Goal: Check status: Check status

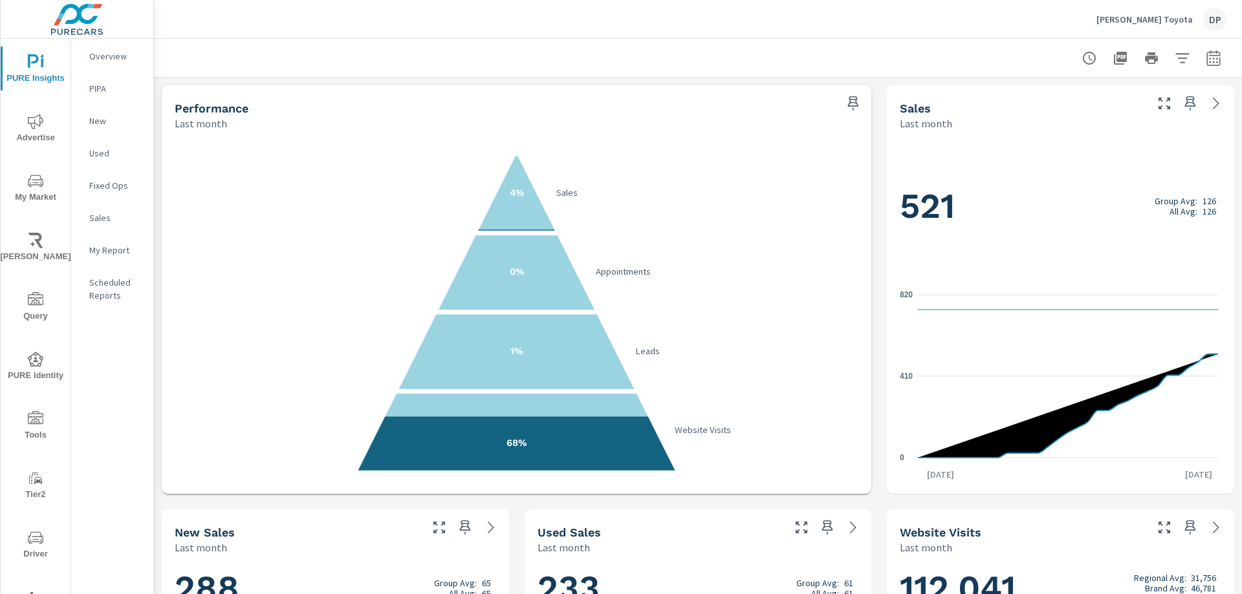
click at [1206, 61] on icon "button" at bounding box center [1214, 58] width 16 height 16
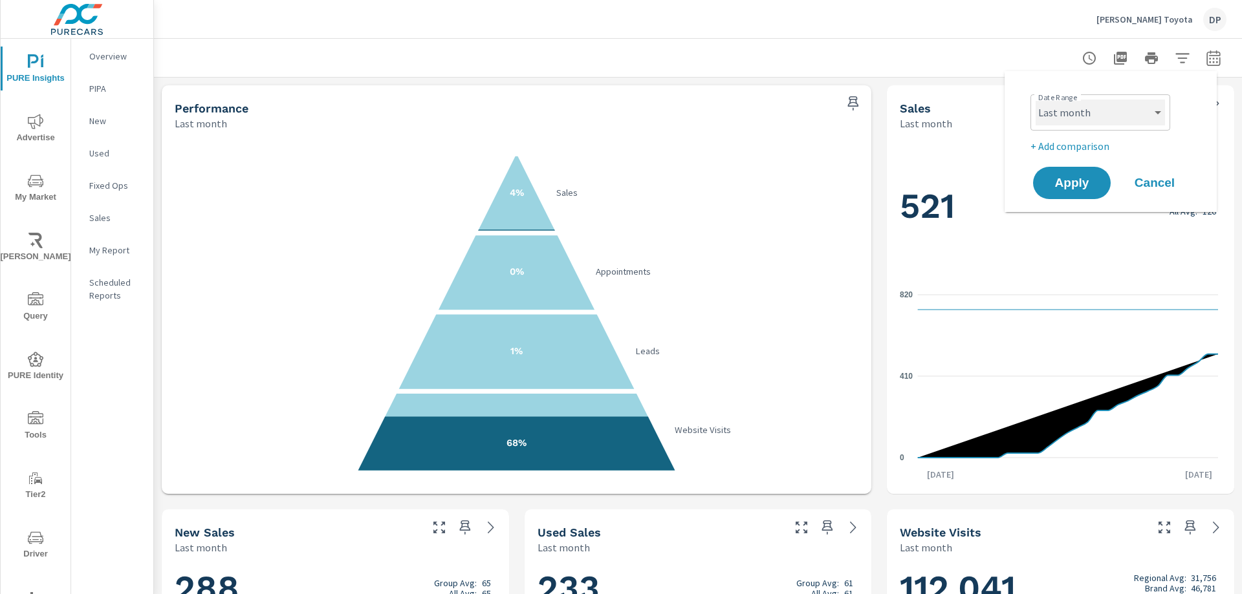
click at [1102, 107] on select "Custom [DATE] Last week Last 7 days Last 14 days Last 30 days Last 45 days Last…" at bounding box center [1100, 113] width 129 height 26
click at [1036, 100] on select "Custom [DATE] Last week Last 7 days Last 14 days Last 30 days Last 45 days Last…" at bounding box center [1100, 113] width 129 height 26
select select "Month to date"
click at [1088, 183] on span "Apply" at bounding box center [1071, 183] width 53 height 12
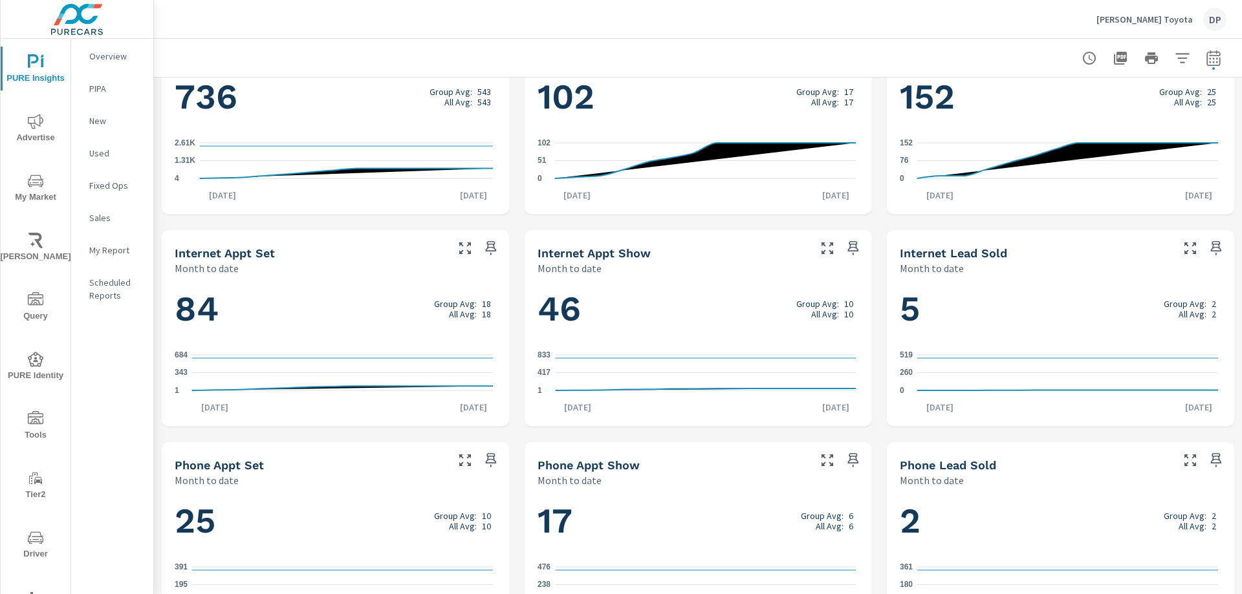
scroll to position [756, 0]
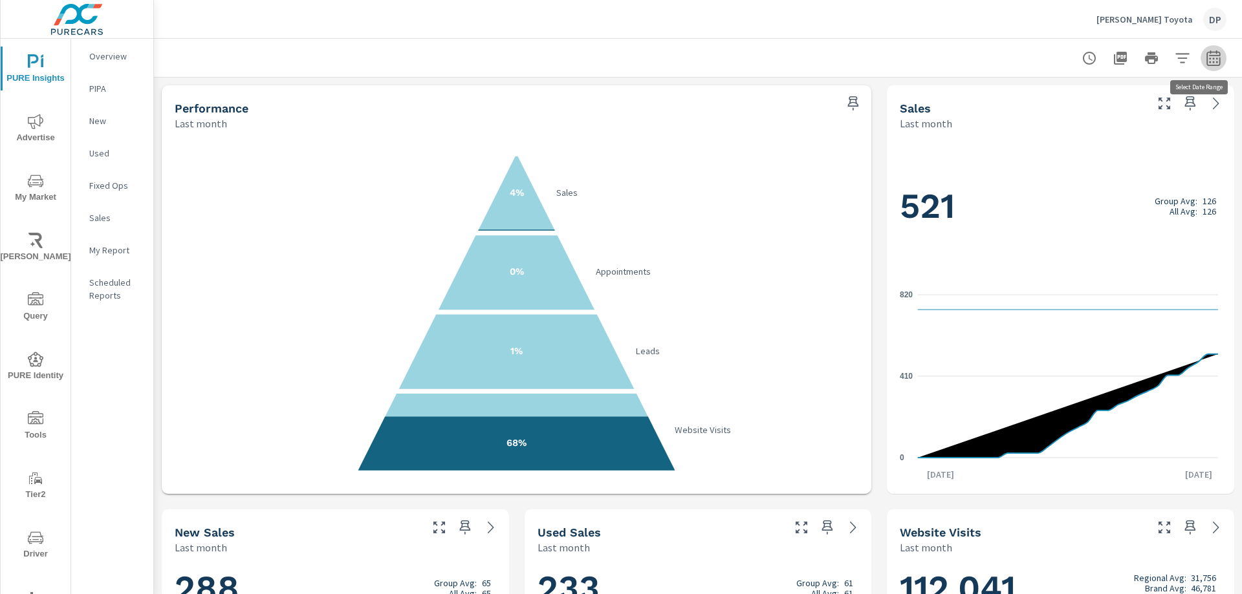
click at [1209, 58] on icon "button" at bounding box center [1213, 60] width 8 height 5
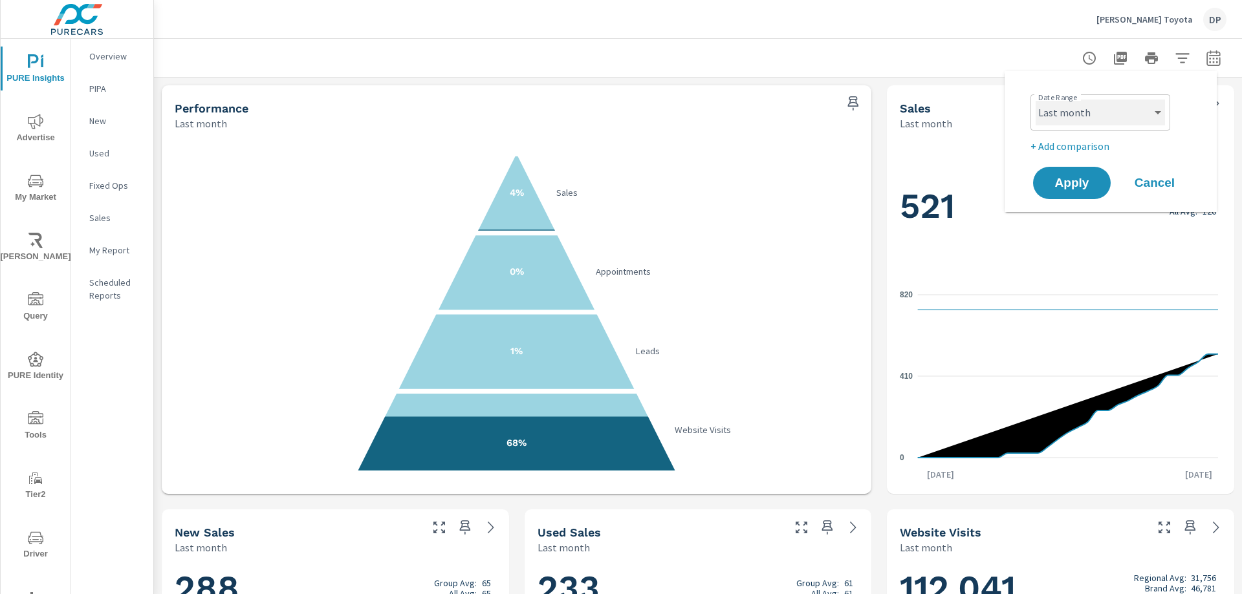
click at [1084, 121] on select "Custom [DATE] Last week Last 7 days Last 14 days Last 30 days Last 45 days Last…" at bounding box center [1100, 113] width 129 height 26
click at [1036, 100] on select "Custom [DATE] Last week Last 7 days Last 14 days Last 30 days Last 45 days Last…" at bounding box center [1100, 113] width 129 height 26
select select "Month to date"
click at [1070, 183] on span "Apply" at bounding box center [1071, 183] width 53 height 12
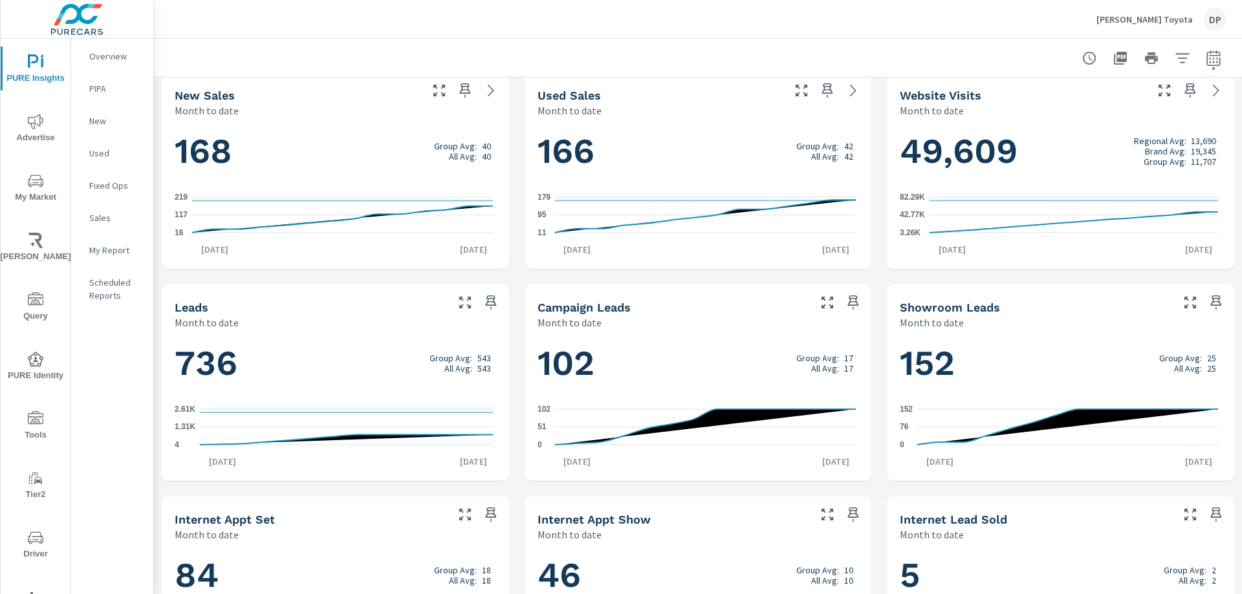
scroll to position [756, 0]
